Goal: Task Accomplishment & Management: Use online tool/utility

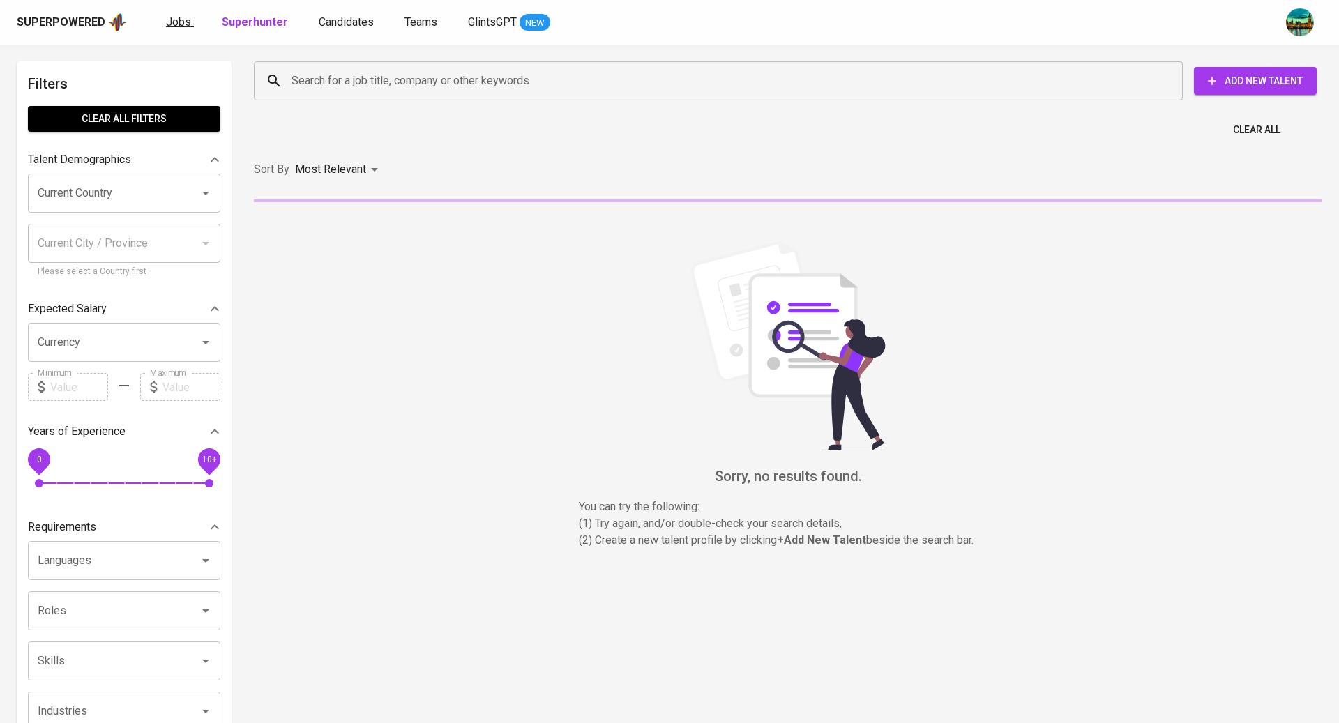
click at [175, 22] on span "Jobs" at bounding box center [178, 21] width 25 height 13
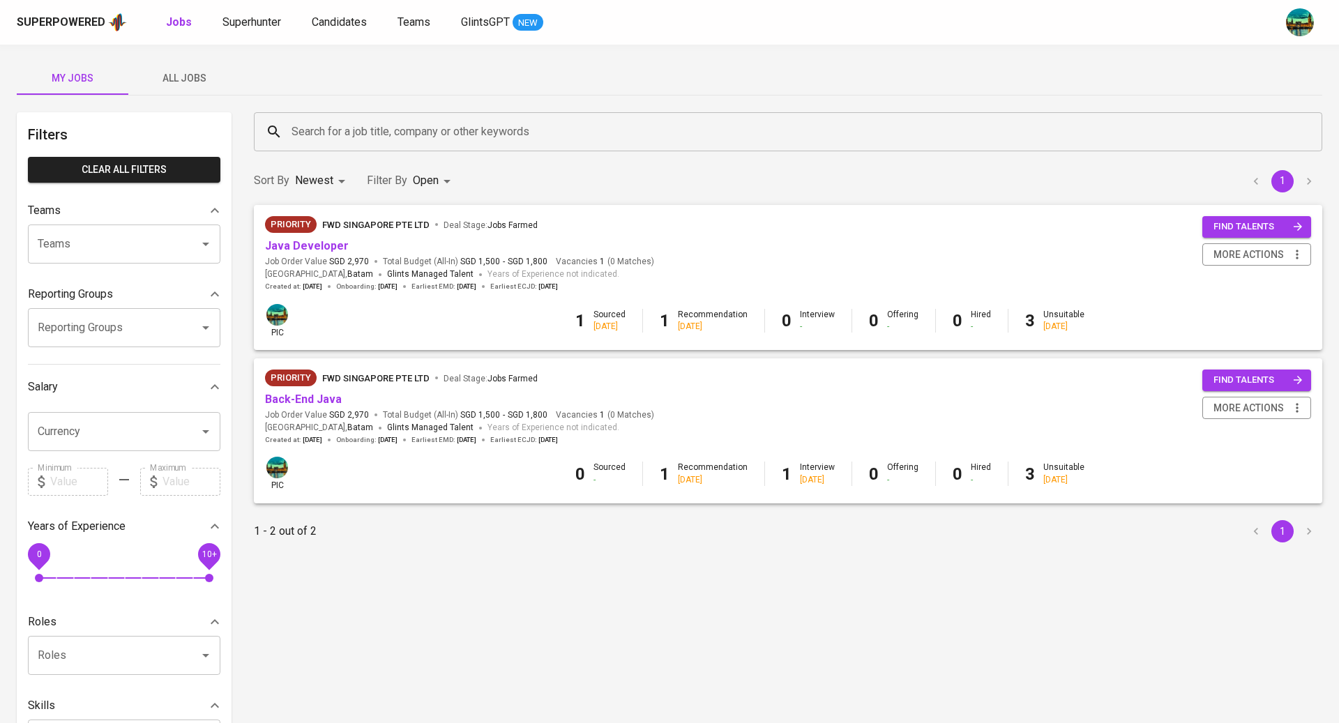
click at [179, 89] on button "All Jobs" at bounding box center [184, 77] width 112 height 33
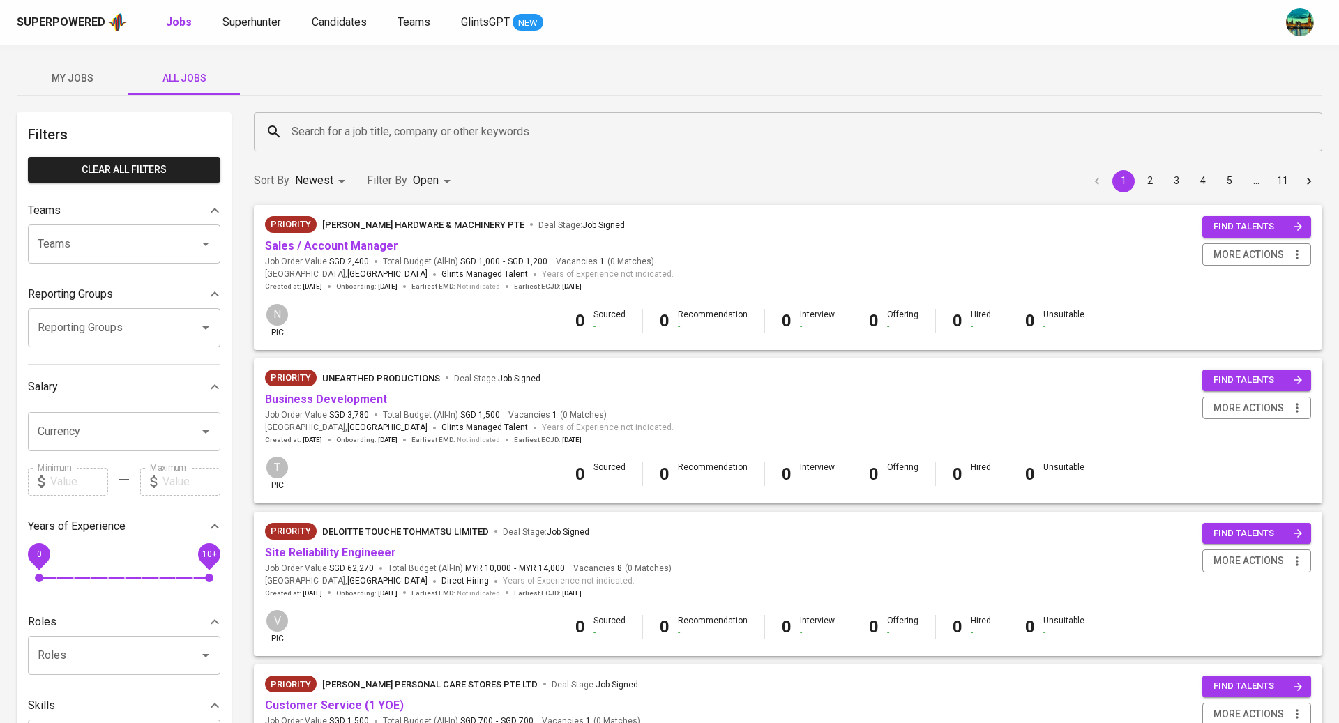
click at [420, 141] on input "Search for a job title, company or other keywords" at bounding box center [791, 132] width 1007 height 27
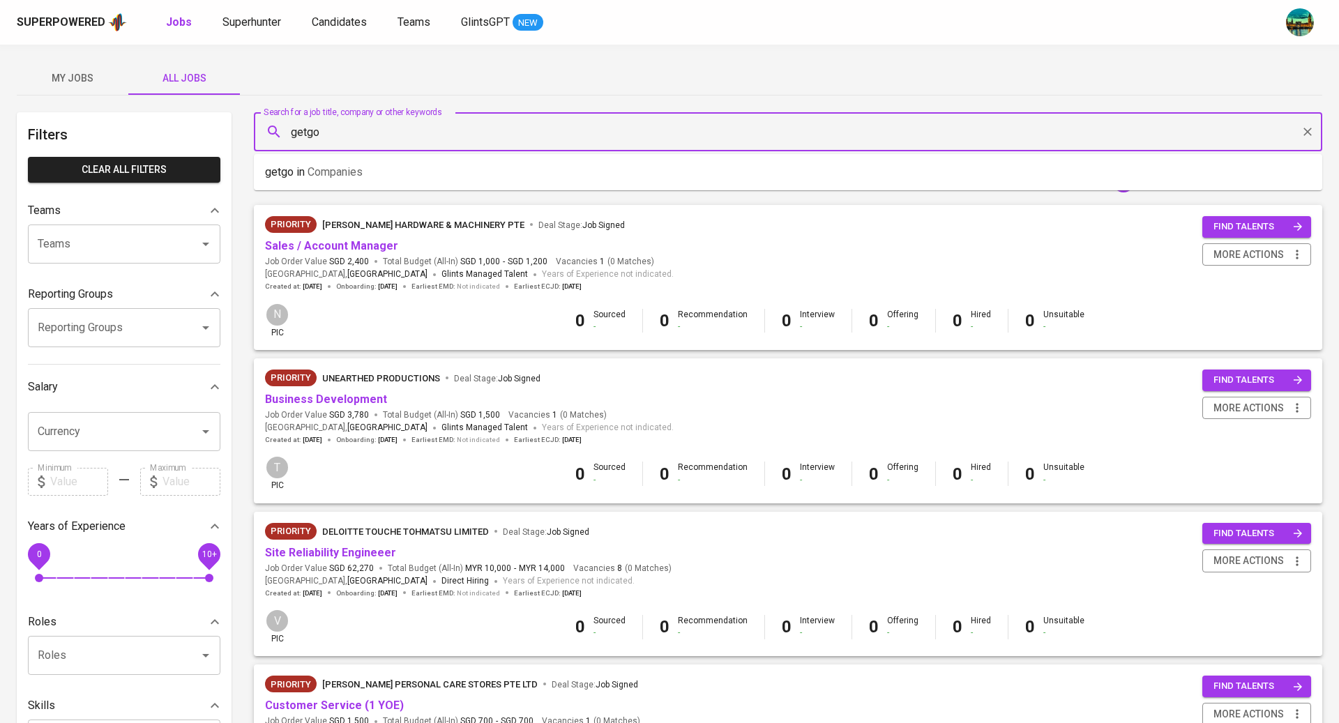
type input "getgo"
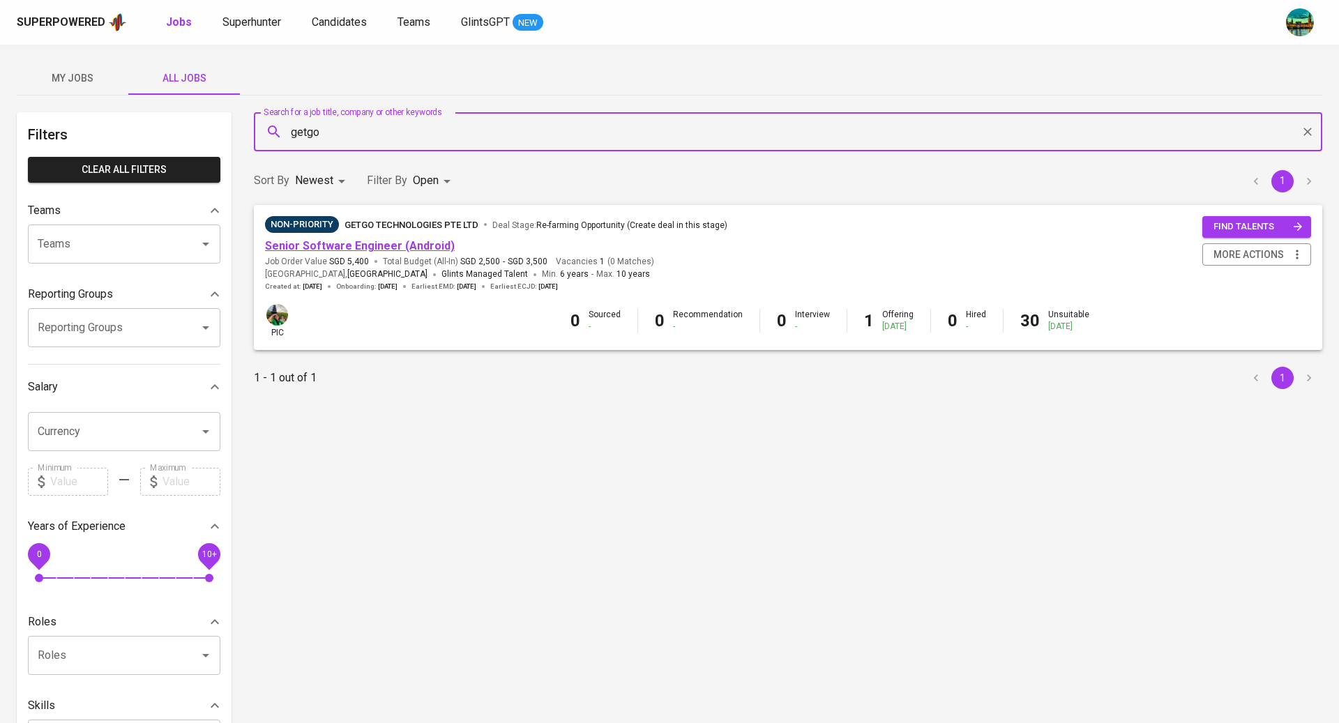
click at [423, 252] on link "Senior Software Engineer (Android)" at bounding box center [360, 245] width 190 height 13
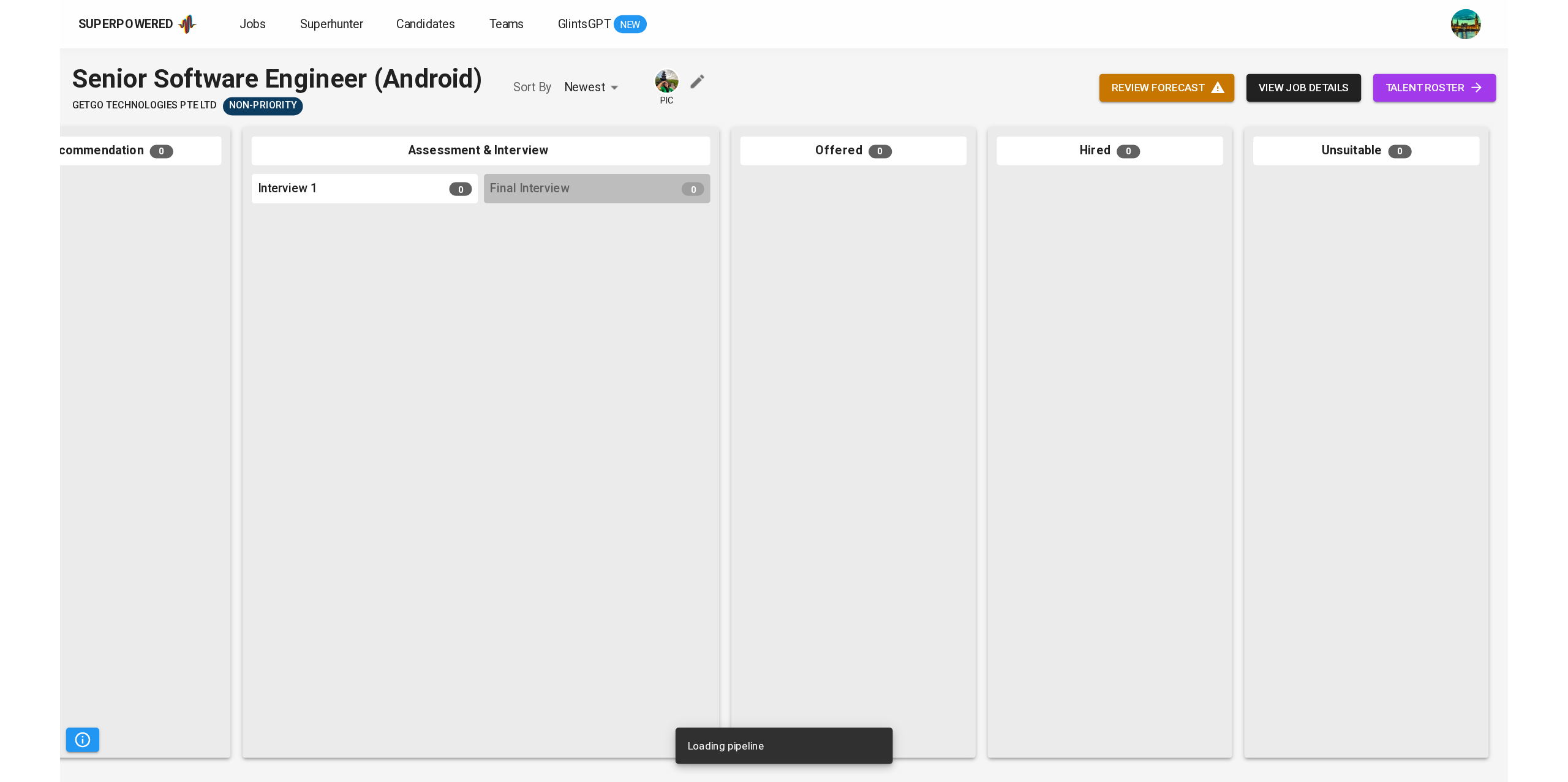
scroll to position [0, 283]
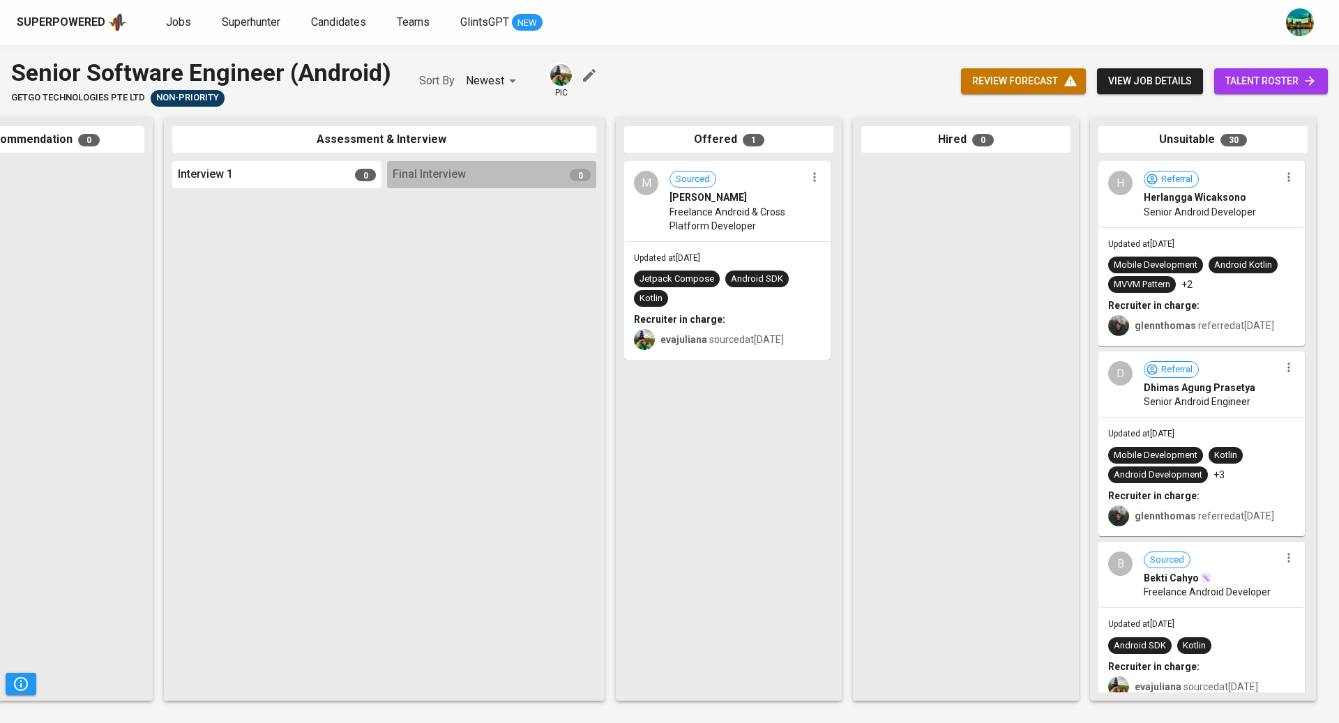
click at [776, 217] on span "Freelance Android & Cross Platform Developer" at bounding box center [738, 219] width 136 height 28
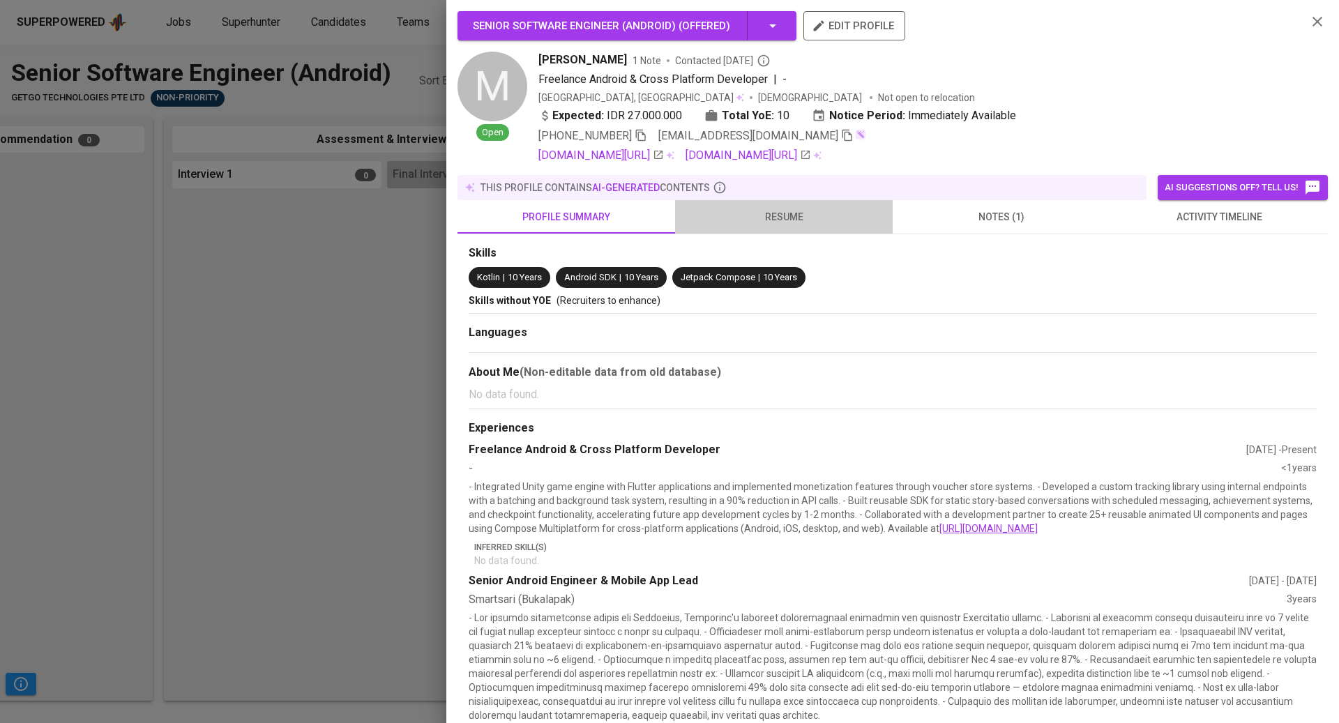
click at [802, 213] on span "resume" at bounding box center [784, 217] width 201 height 17
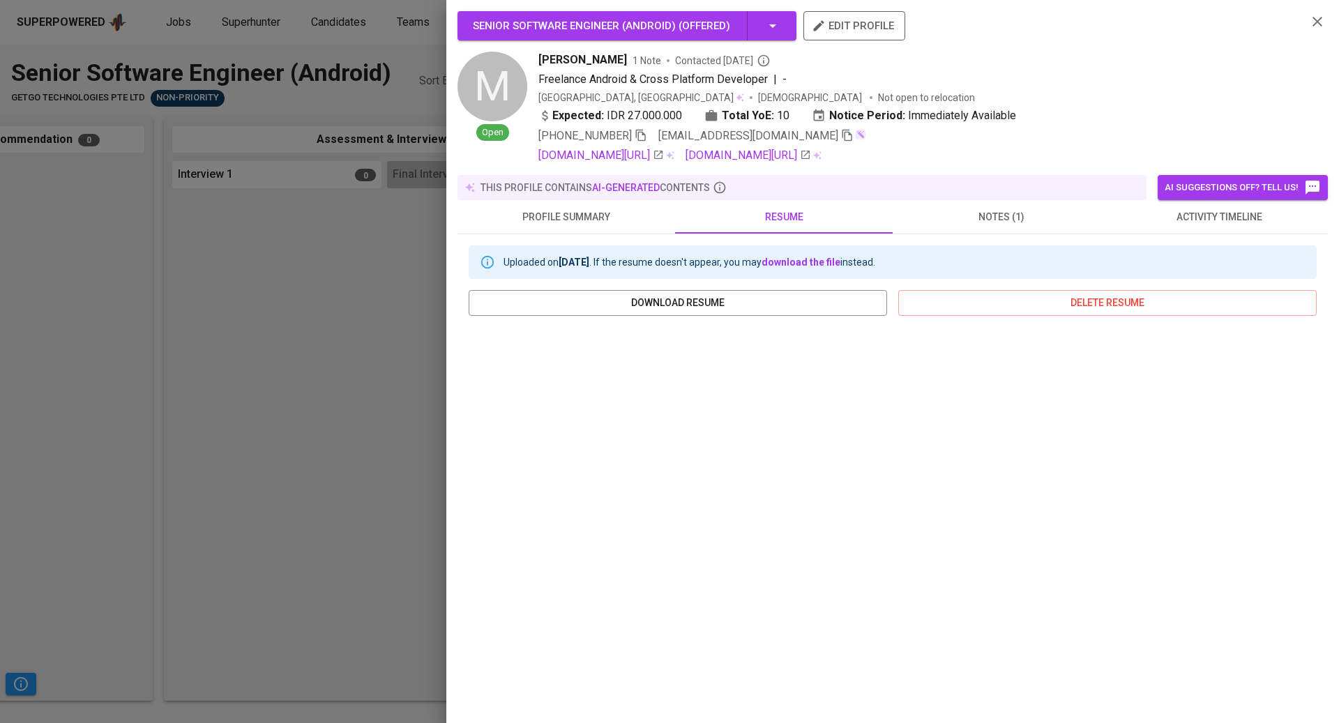
click at [421, 333] on div at bounding box center [669, 361] width 1339 height 723
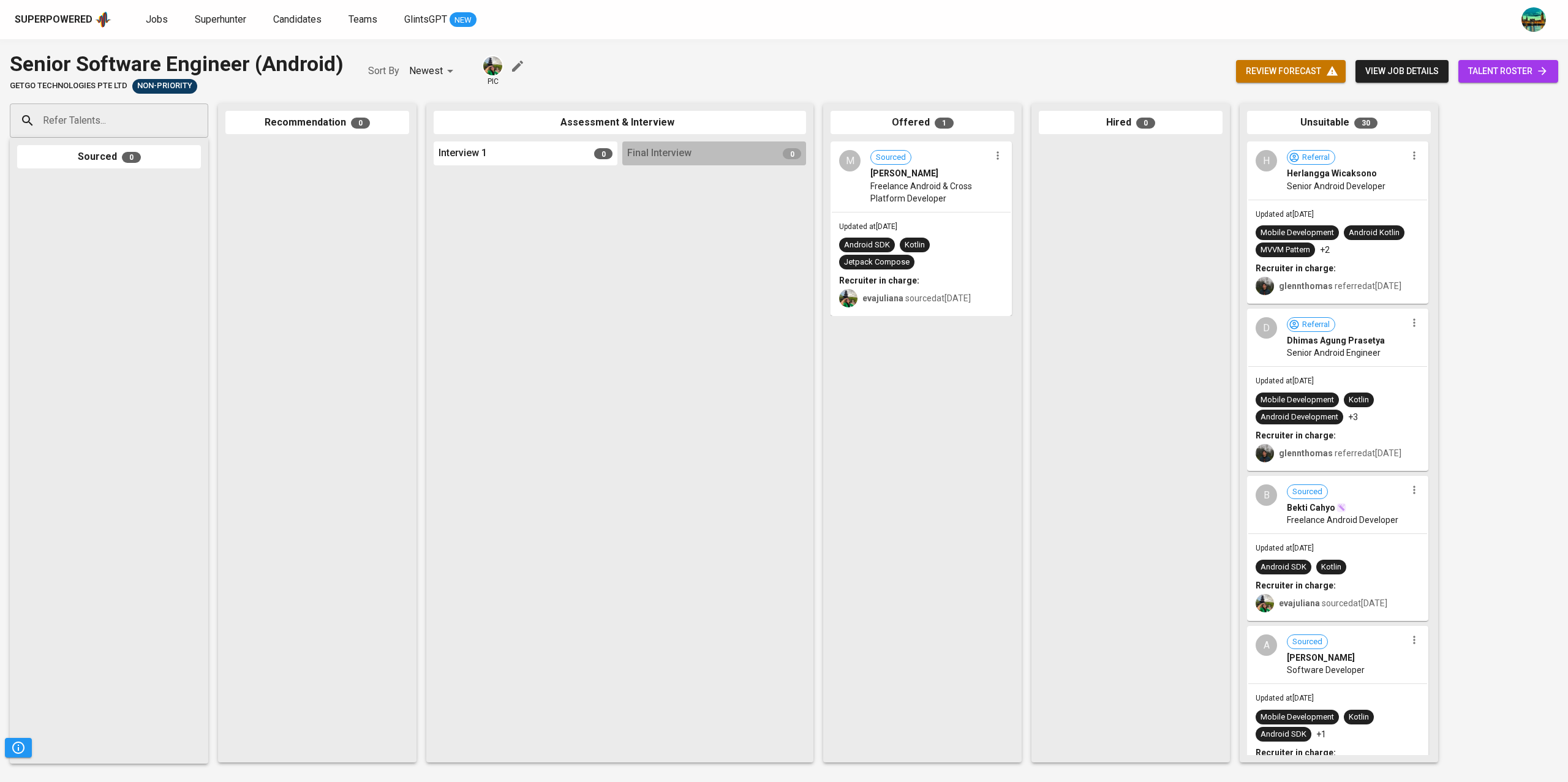
scroll to position [0, 0]
